Goal: Navigation & Orientation: Find specific page/section

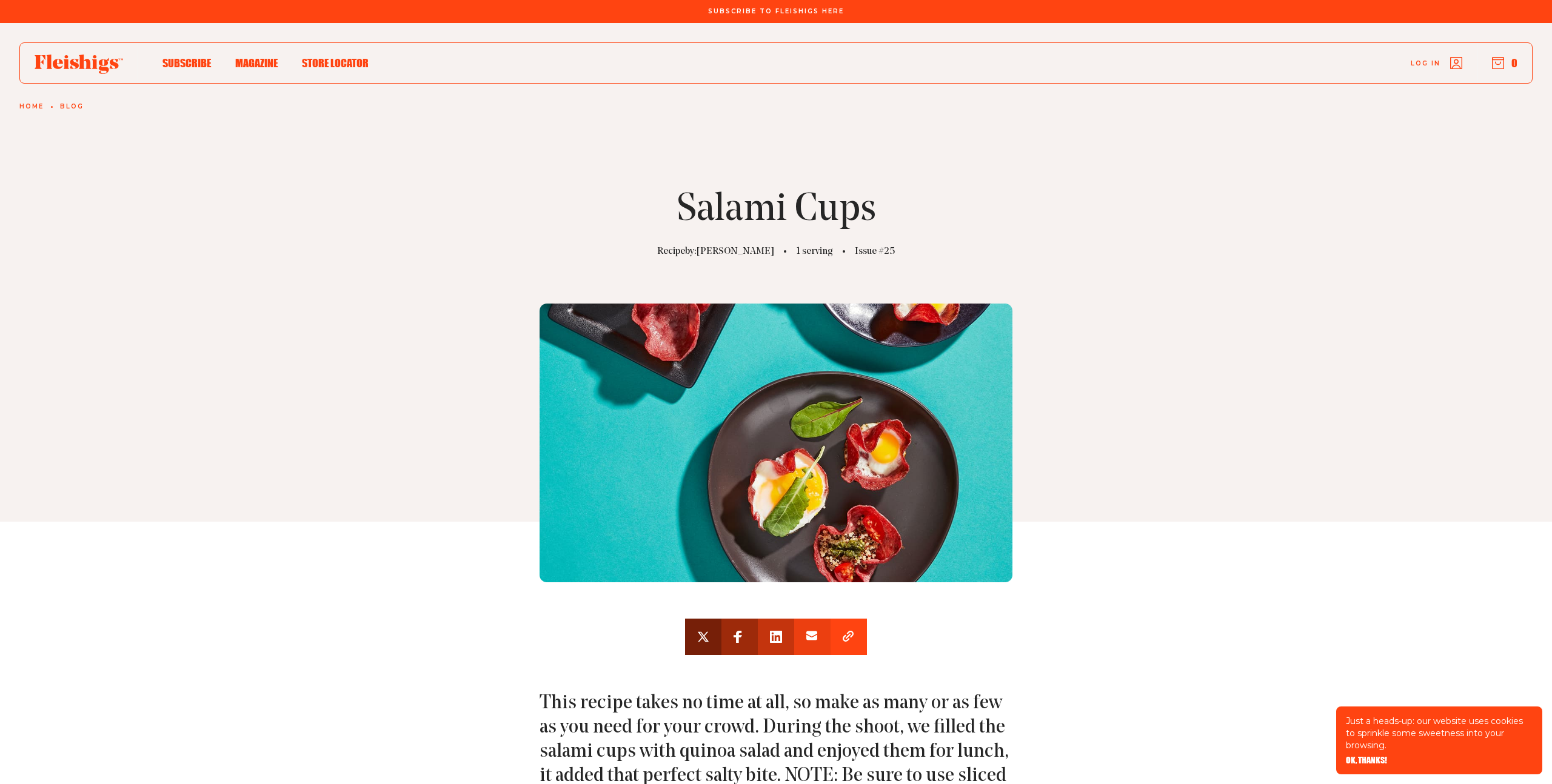
click at [98, 60] on icon at bounding box center [78, 64] width 88 height 19
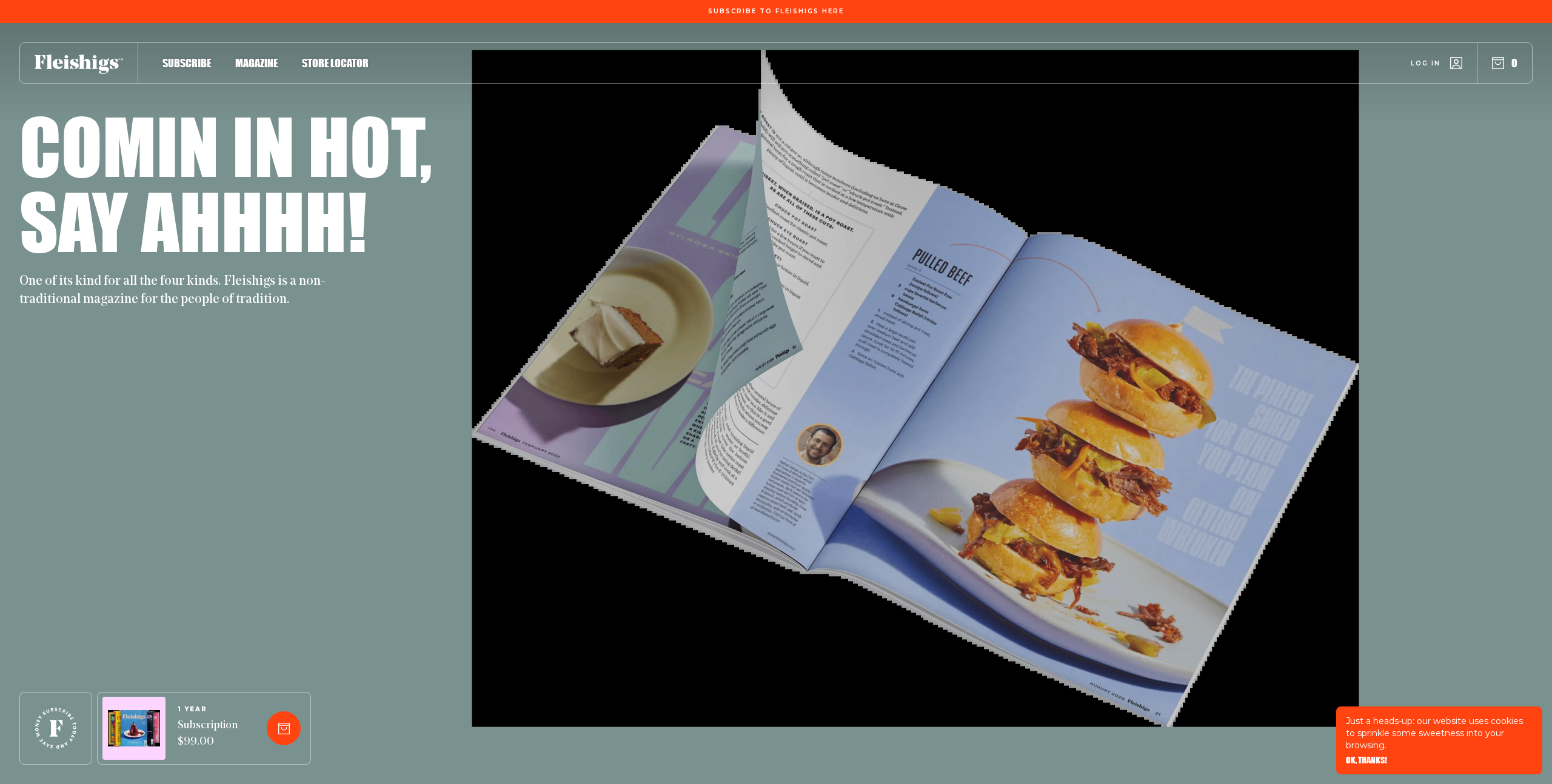
click at [346, 57] on span "Store locator" at bounding box center [335, 50] width 67 height 13
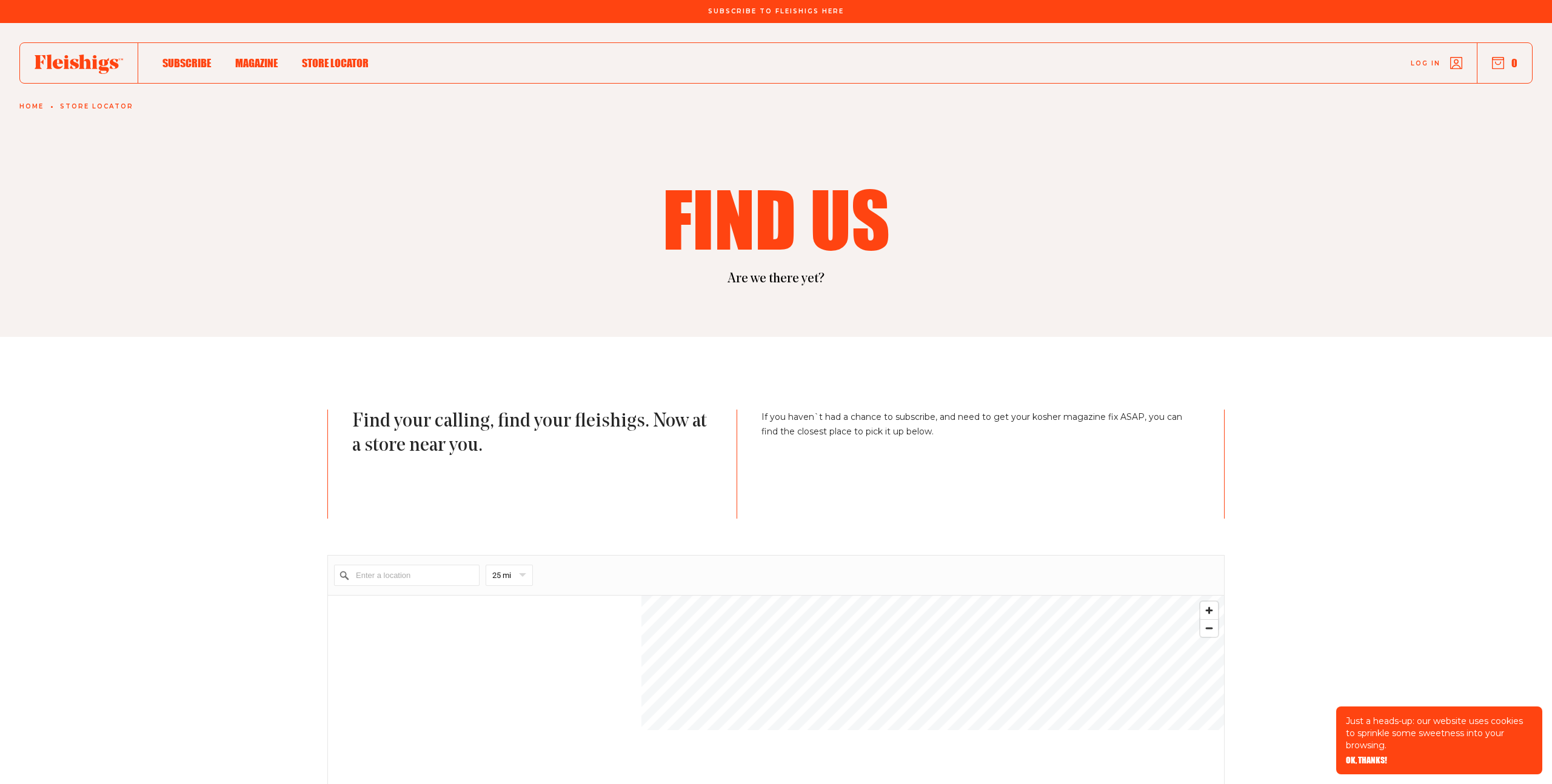
click at [66, 67] on use at bounding box center [78, 64] width 88 height 19
